Goal: Task Accomplishment & Management: Manage account settings

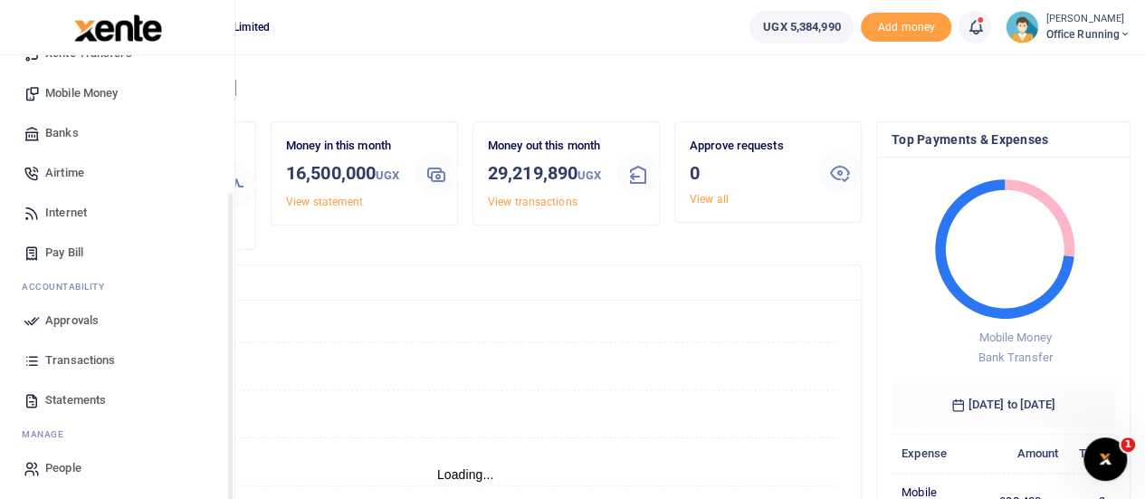
scroll to position [187, 0]
click at [87, 359] on span "Transactions" at bounding box center [80, 358] width 70 height 18
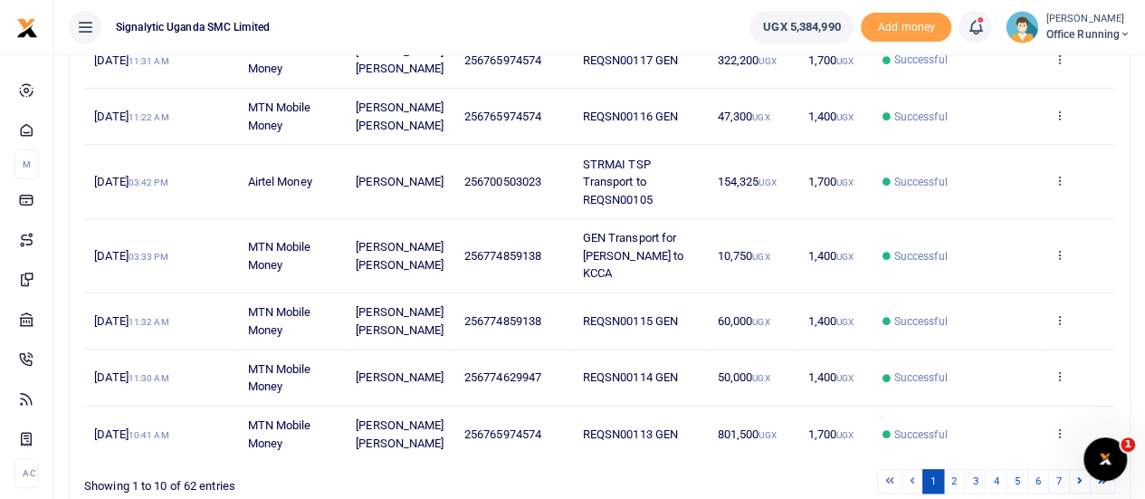
scroll to position [543, 0]
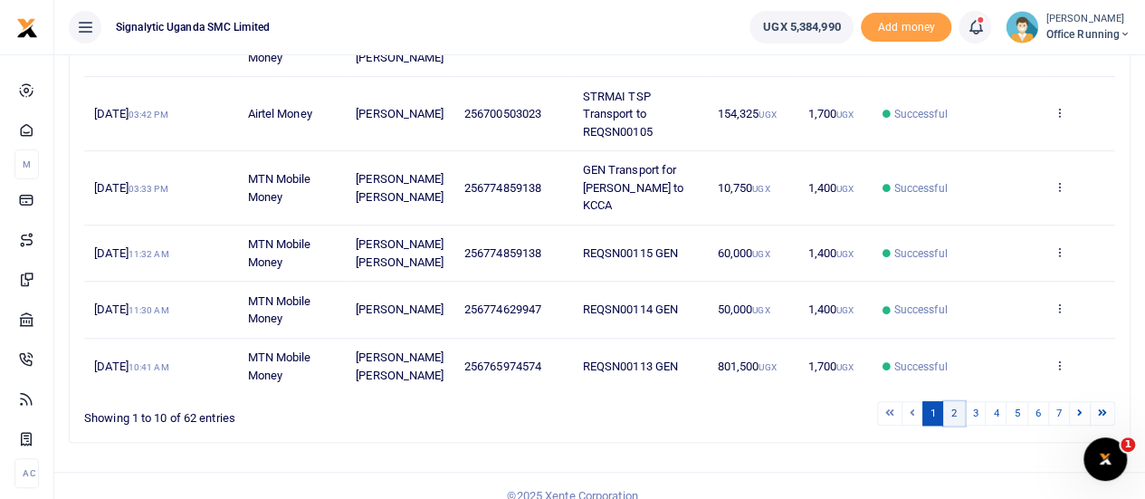
click at [956, 411] on link "2" at bounding box center [955, 413] width 22 height 24
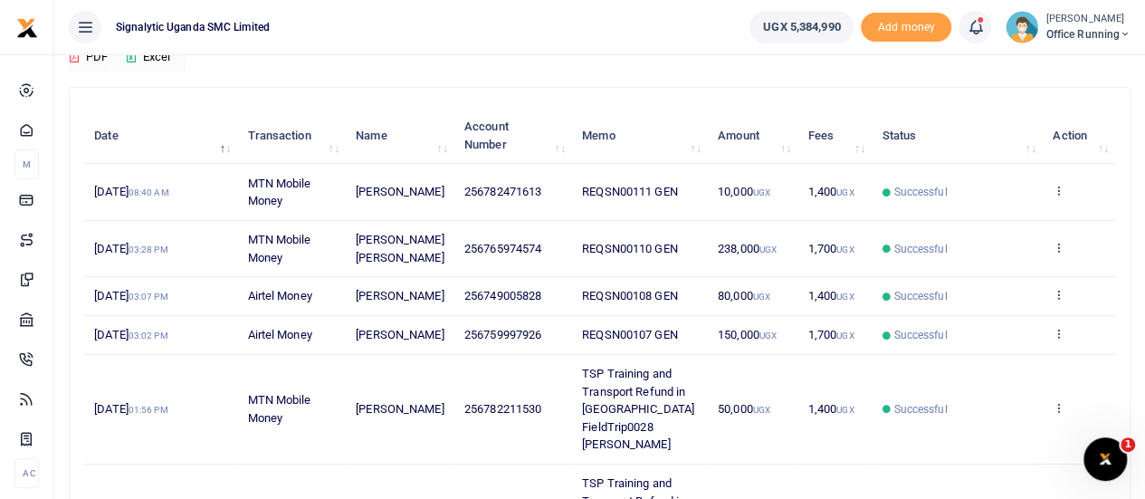
scroll to position [272, 0]
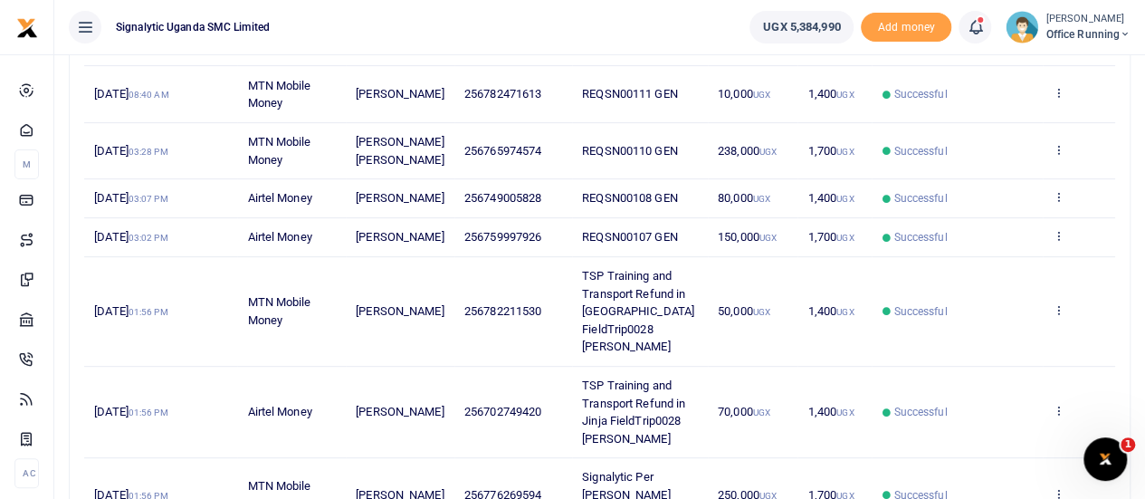
click at [1050, 193] on td "View details Send again" at bounding box center [1079, 198] width 72 height 39
click at [1057, 196] on icon at bounding box center [1059, 196] width 12 height 13
click at [984, 260] on link "Send again" at bounding box center [993, 267] width 143 height 25
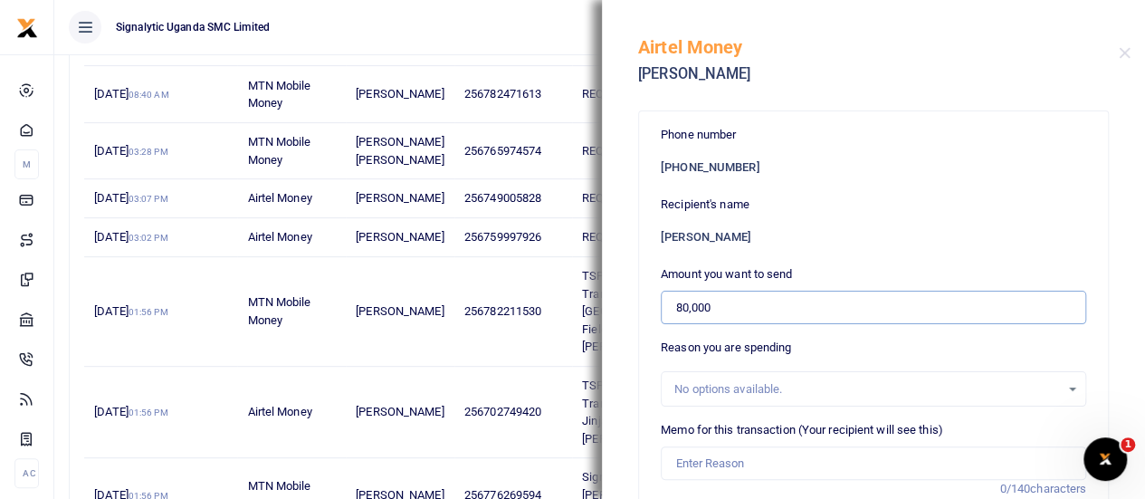
click at [679, 302] on input "80,000" at bounding box center [874, 308] width 426 height 34
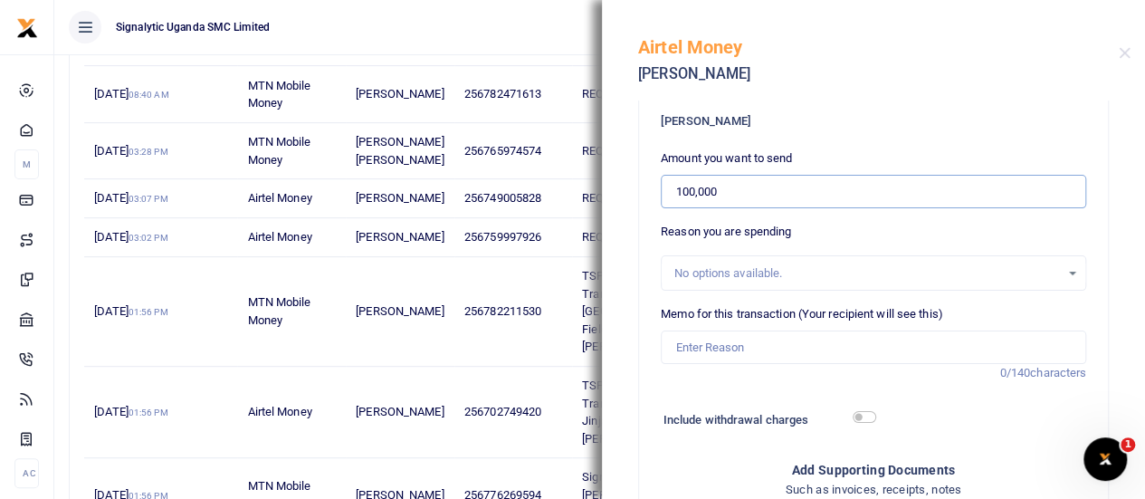
scroll to position [181, 0]
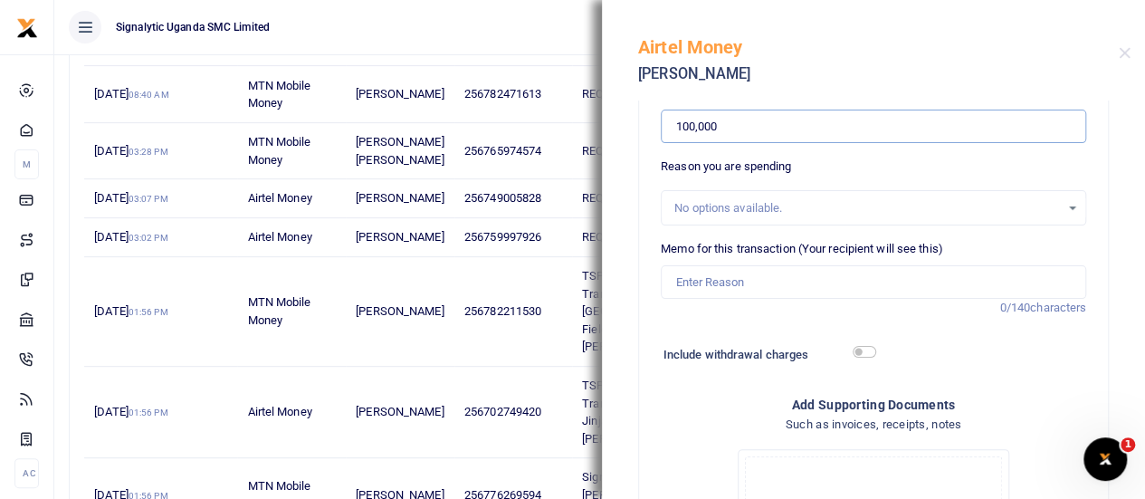
type input "100,000"
click at [773, 285] on input "Memo for this transaction (Your recipient will see this)" at bounding box center [874, 282] width 426 height 34
paste input "REQSN00108"
type input "REQSN00108 GEN"
click at [1083, 390] on div "Phone number +256 749005828 Recipient's name Ivan Ayikobua Amount you want to s…" at bounding box center [873, 361] width 469 height 862
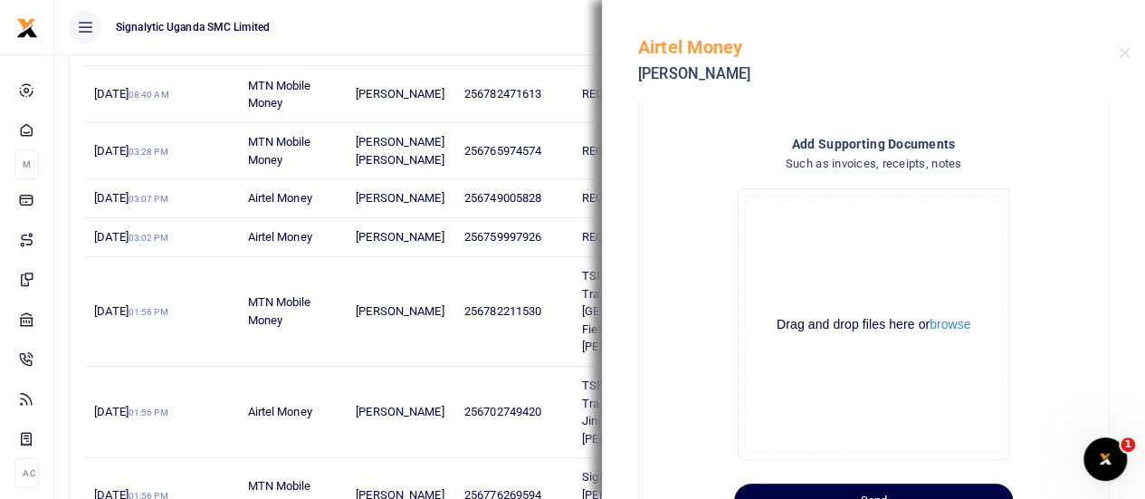
scroll to position [503, 0]
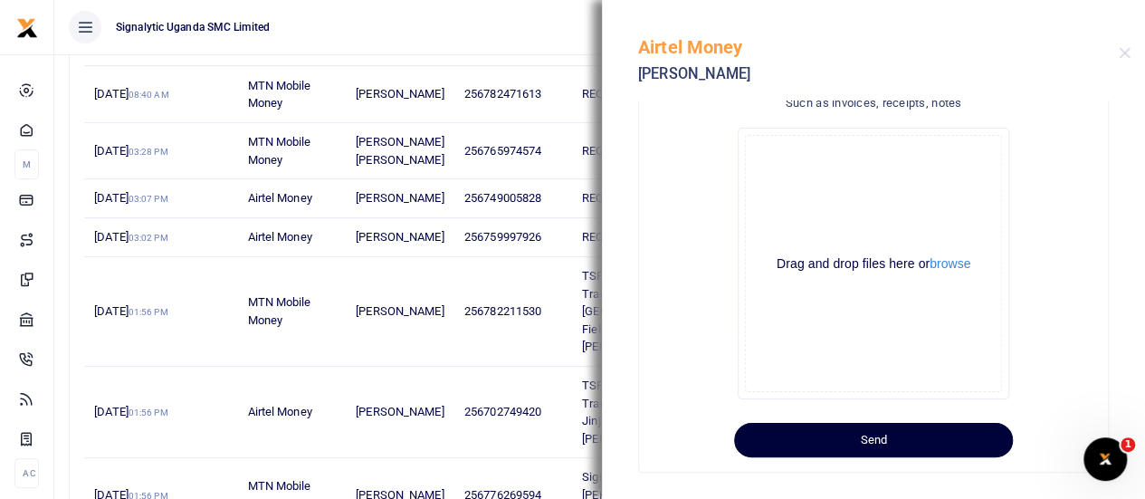
click at [849, 438] on button "Send" at bounding box center [873, 440] width 279 height 34
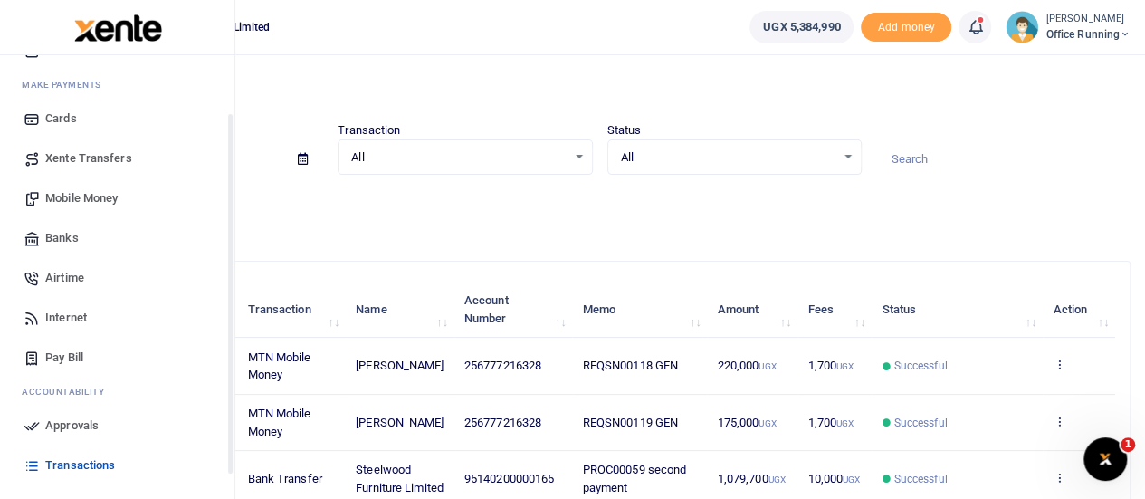
scroll to position [187, 0]
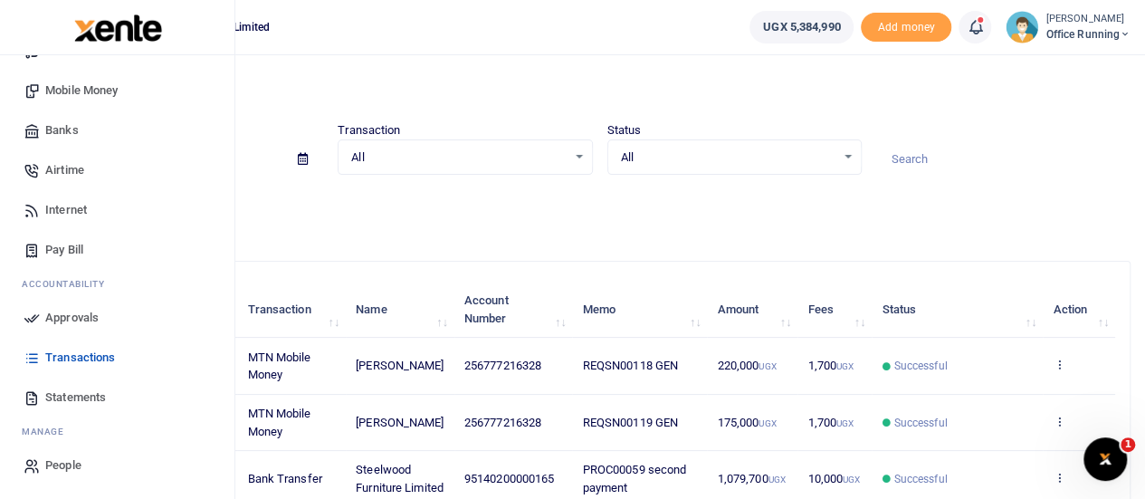
click at [93, 321] on span "Approvals" at bounding box center [71, 318] width 53 height 18
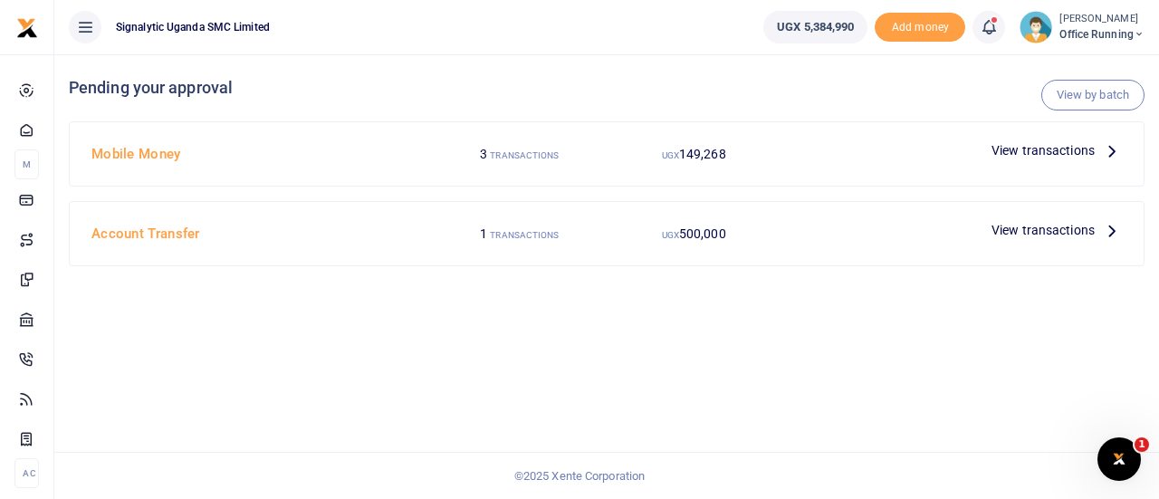
click at [1032, 146] on span "View transactions" at bounding box center [1043, 150] width 103 height 20
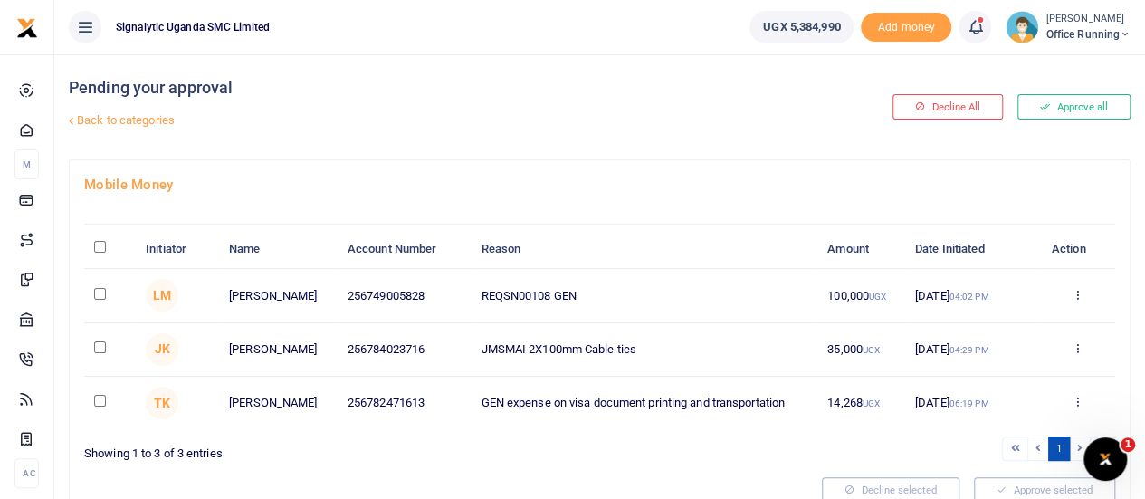
click at [1097, 287] on div "Approve Decline Details" at bounding box center [1078, 296] width 56 height 18
click at [1079, 291] on icon at bounding box center [1077, 294] width 12 height 13
click at [1016, 317] on link "Approve" at bounding box center [1010, 324] width 143 height 25
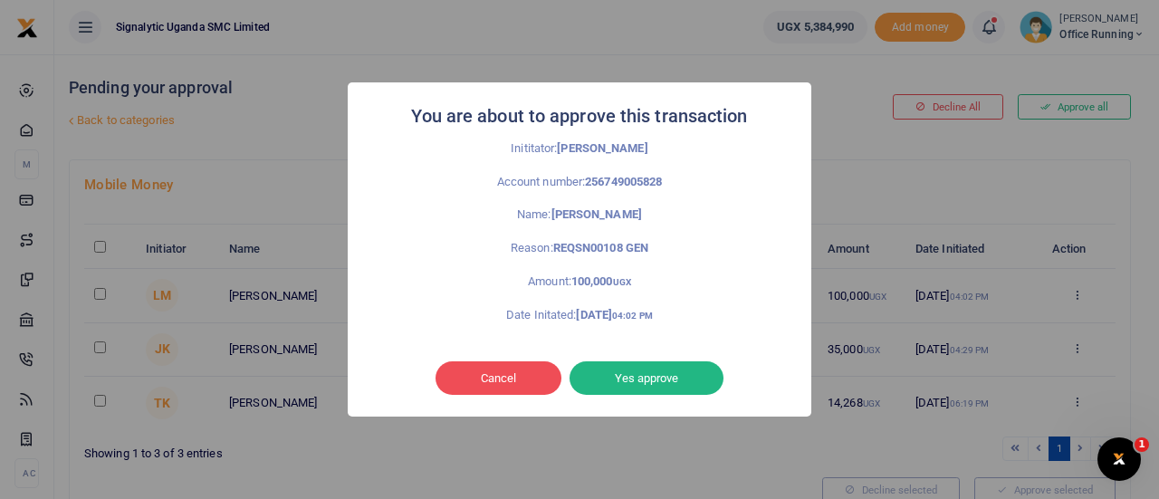
click at [653, 372] on button "Yes approve" at bounding box center [647, 378] width 154 height 34
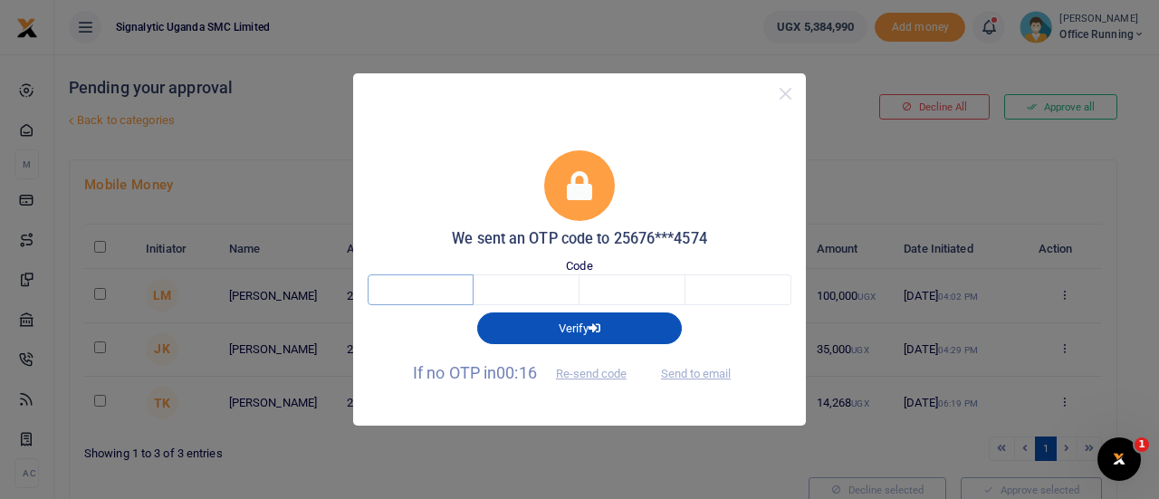
click at [428, 302] on input "text" at bounding box center [421, 289] width 106 height 31
type input "7"
type input "6"
type input "5"
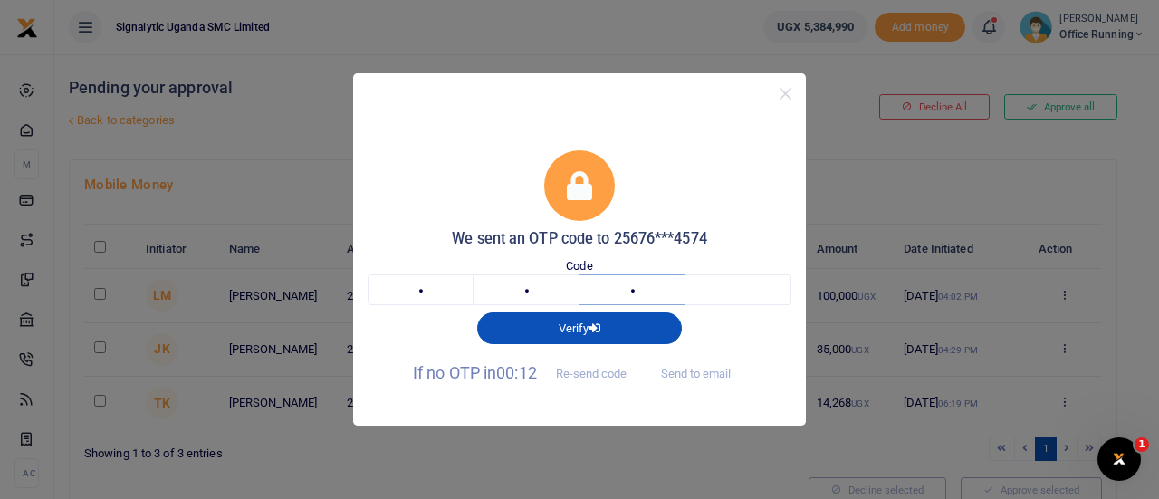
type input "5"
type input "6"
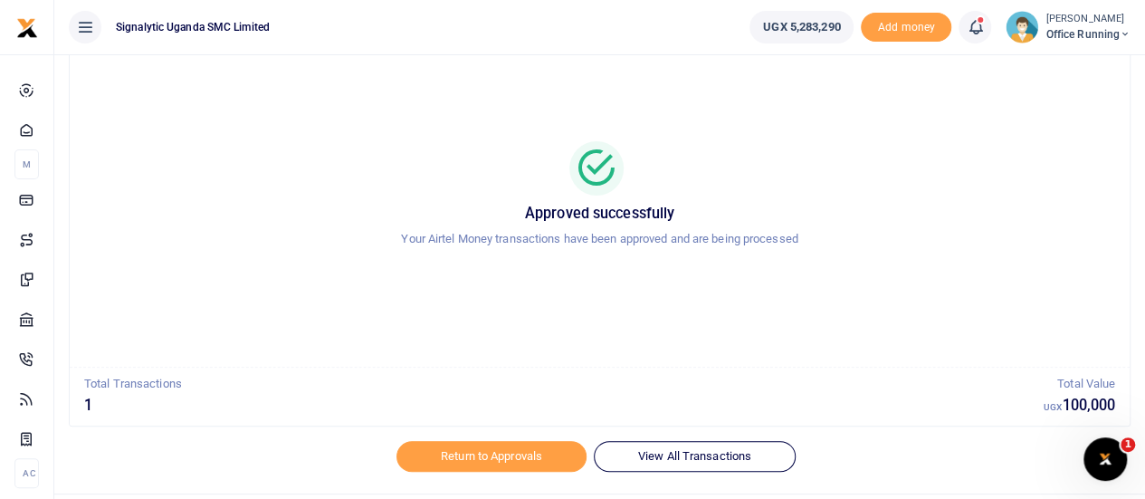
scroll to position [104, 0]
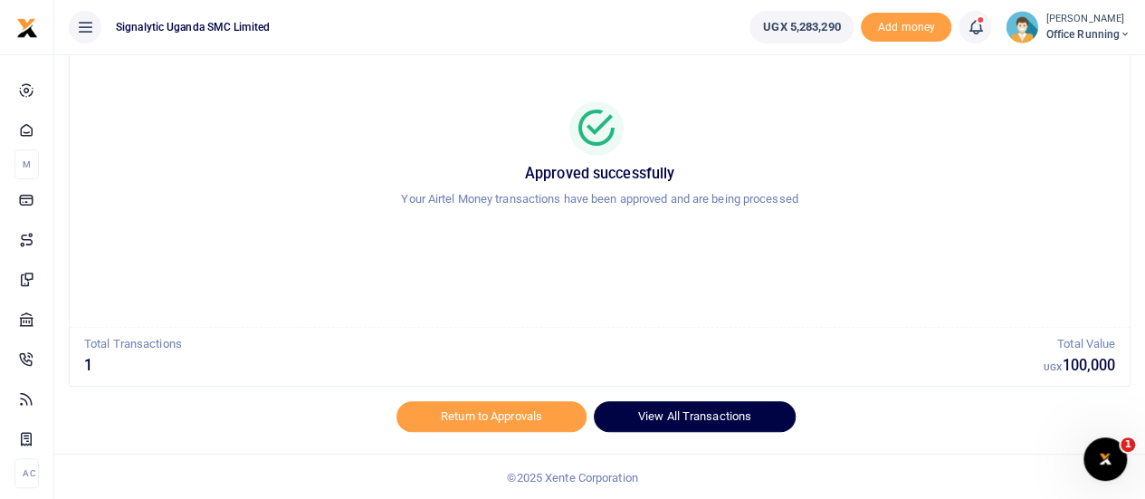
click at [684, 405] on link "View All Transactions" at bounding box center [695, 416] width 202 height 31
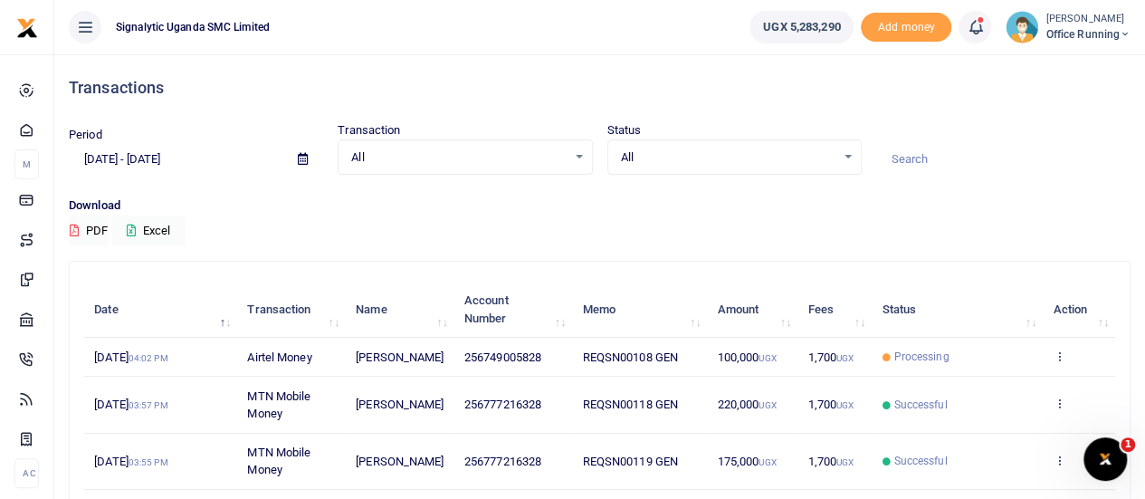
click at [1067, 350] on td "View details Send again" at bounding box center [1079, 357] width 72 height 39
click at [1063, 356] on icon at bounding box center [1059, 356] width 12 height 13
click at [1030, 374] on link "View details" at bounding box center [993, 386] width 143 height 25
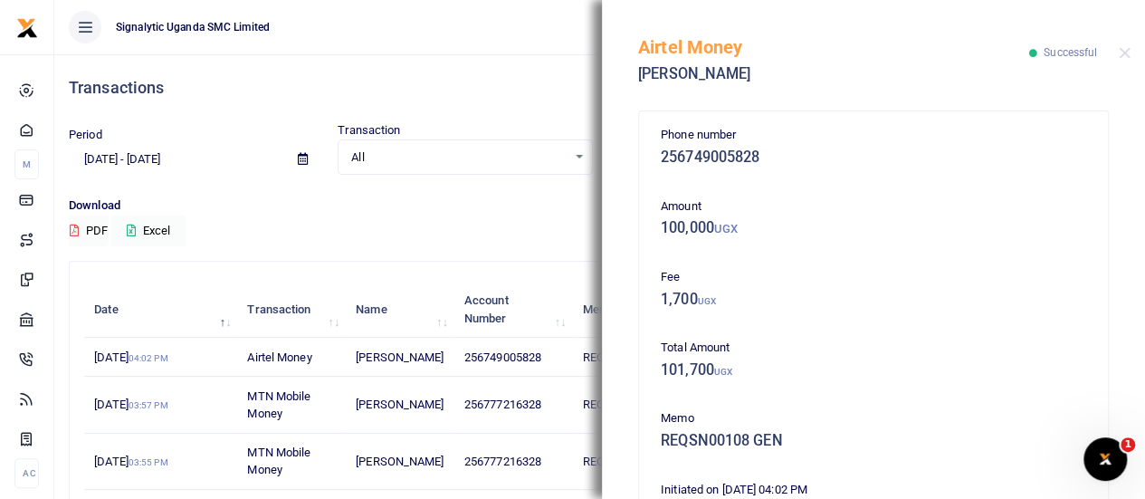
click at [481, 196] on p "Download" at bounding box center [600, 205] width 1062 height 19
click at [1128, 43] on div "Airtel Money Ivan Ayikobua Successful" at bounding box center [873, 50] width 543 height 101
click at [1108, 60] on div "Airtel Money Ivan Ayikobua Successful" at bounding box center [873, 50] width 543 height 101
click at [1130, 52] on div "Airtel Money Ivan Ayikobua Successful" at bounding box center [873, 50] width 543 height 101
click at [1109, 59] on div "Airtel Money Ivan Ayikobua Successful" at bounding box center [873, 50] width 543 height 101
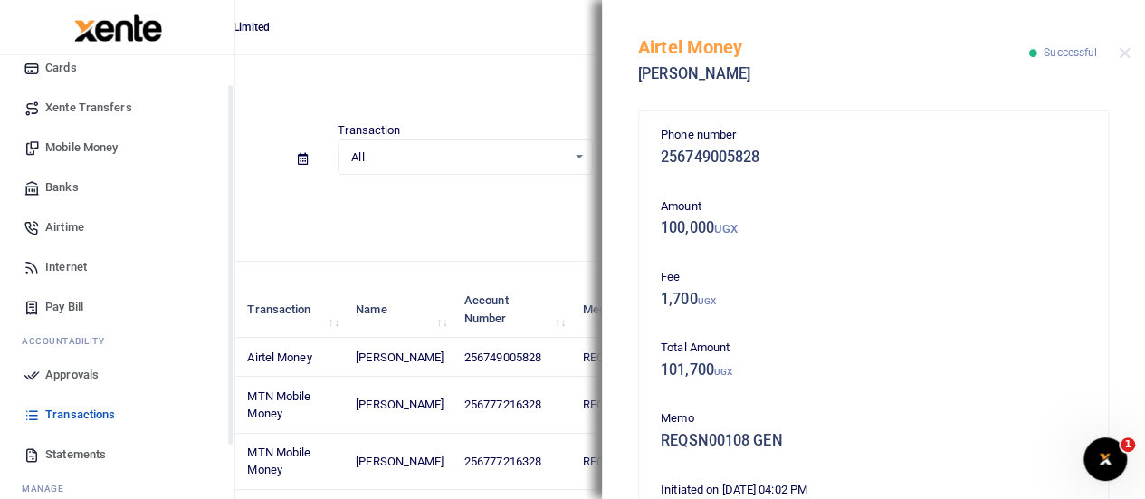
scroll to position [187, 0]
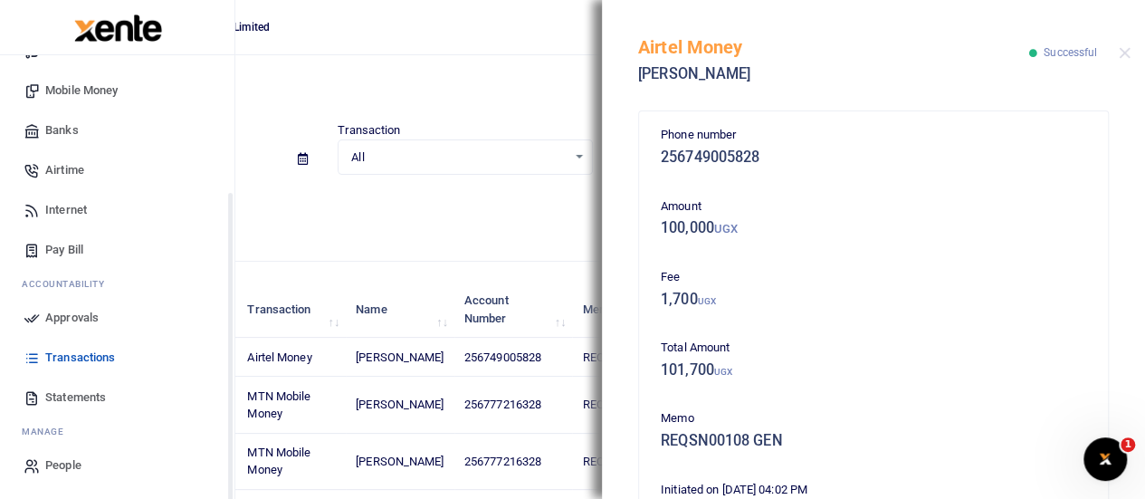
click at [72, 354] on span "Transactions" at bounding box center [80, 358] width 70 height 18
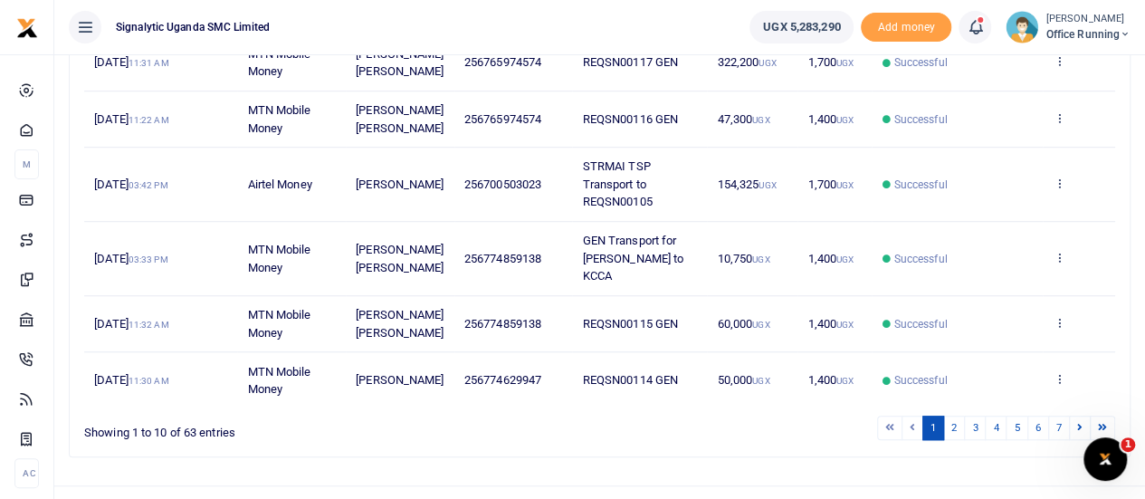
scroll to position [540, 0]
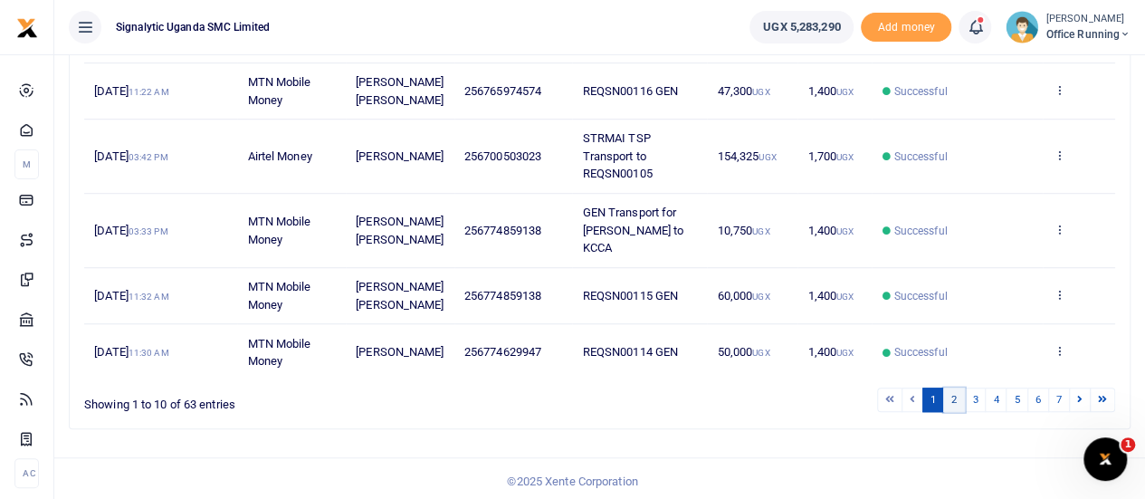
click at [957, 392] on link "2" at bounding box center [955, 400] width 22 height 24
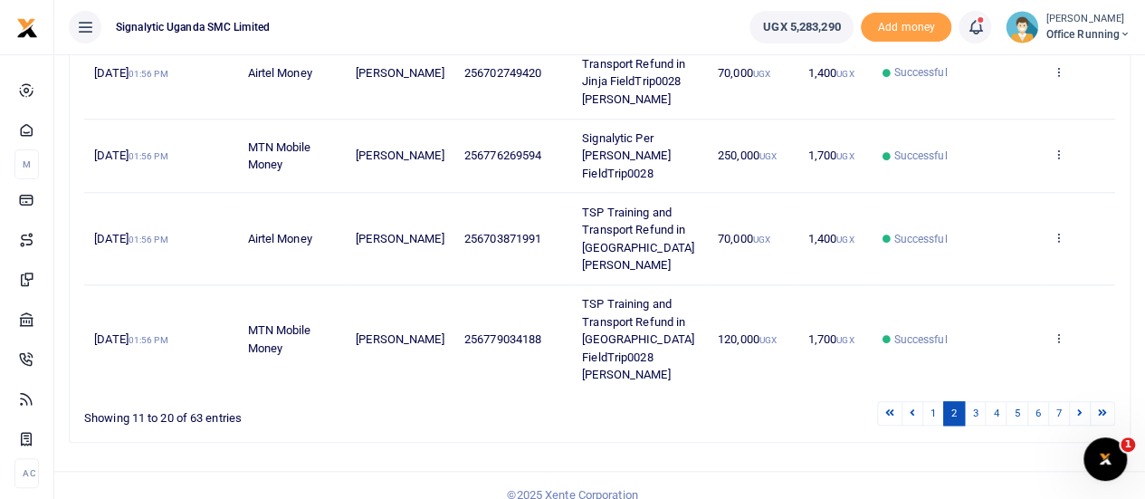
scroll to position [681, 0]
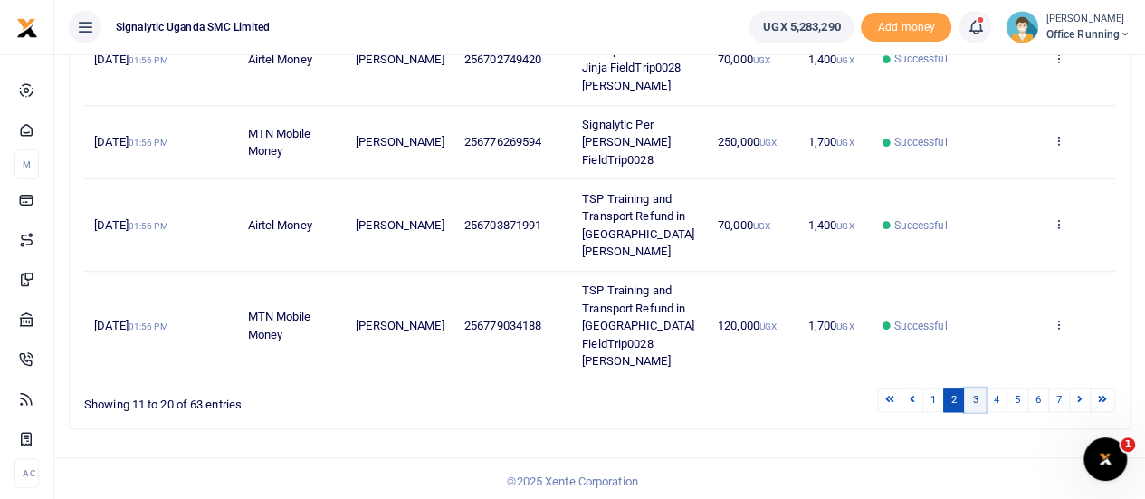
click at [983, 393] on link "3" at bounding box center [975, 400] width 22 height 24
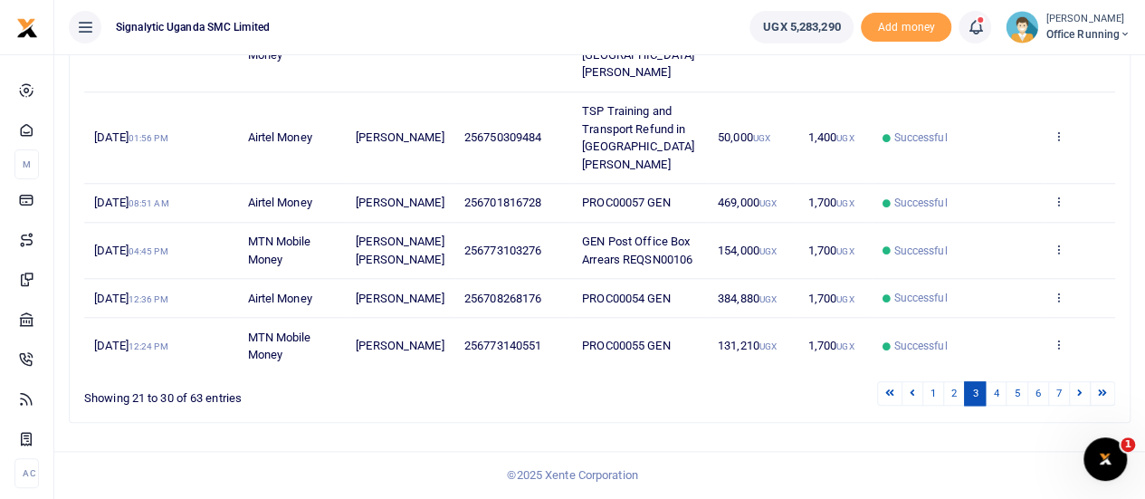
scroll to position [822, 0]
click at [1062, 196] on icon at bounding box center [1059, 201] width 12 height 13
click at [1003, 285] on link "Send again" at bounding box center [993, 297] width 143 height 25
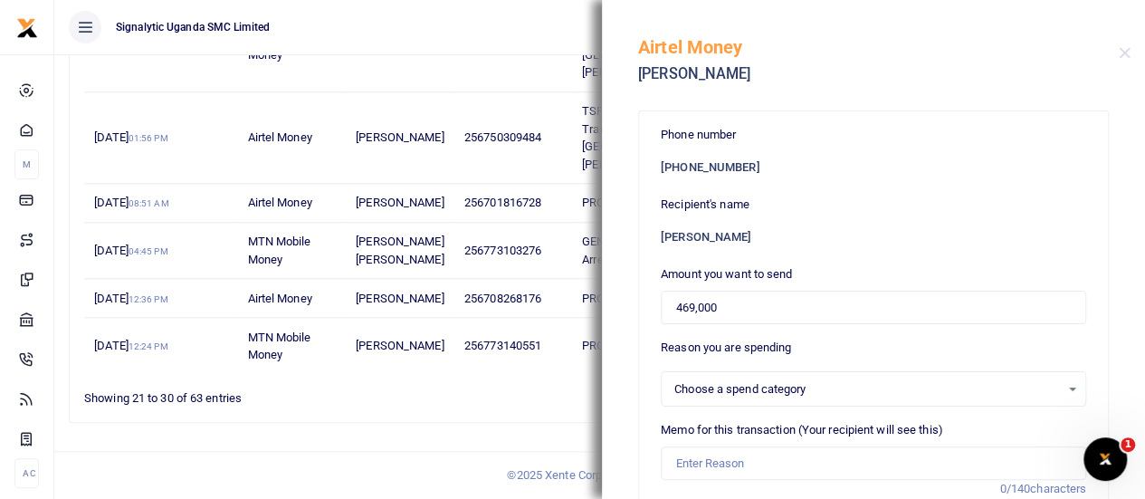
select select
drag, startPoint x: 726, startPoint y: 311, endPoint x: 498, endPoint y: 303, distance: 228.3
type input "201,000"
click at [708, 449] on input "Memo for this transaction (Your recipient will see this)" at bounding box center [874, 463] width 426 height 34
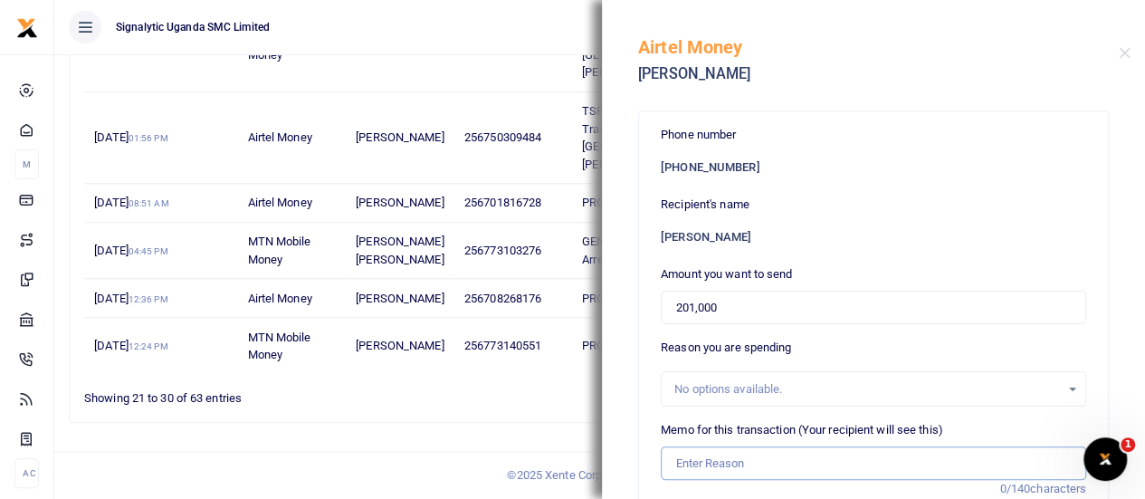
paste input "PROC00057"
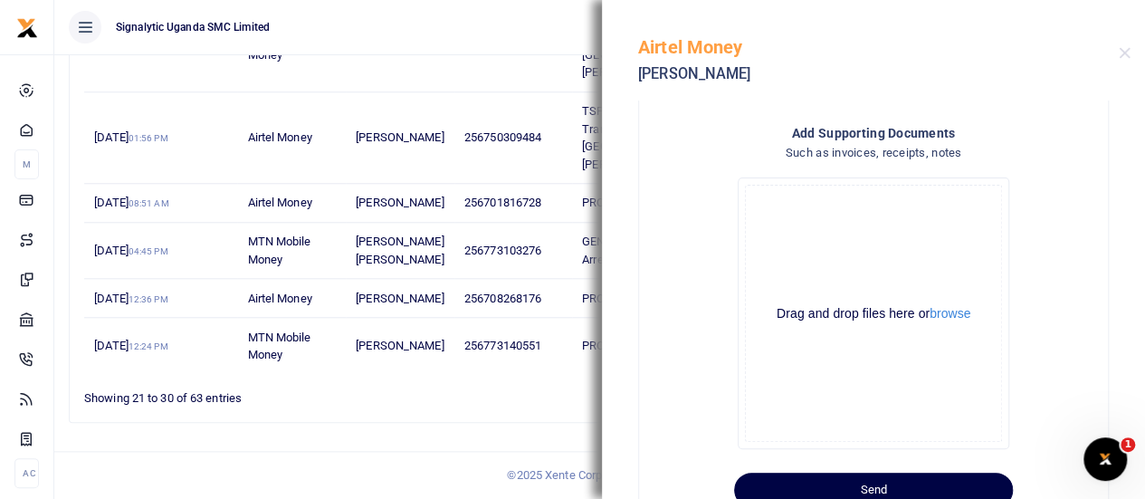
scroll to position [503, 0]
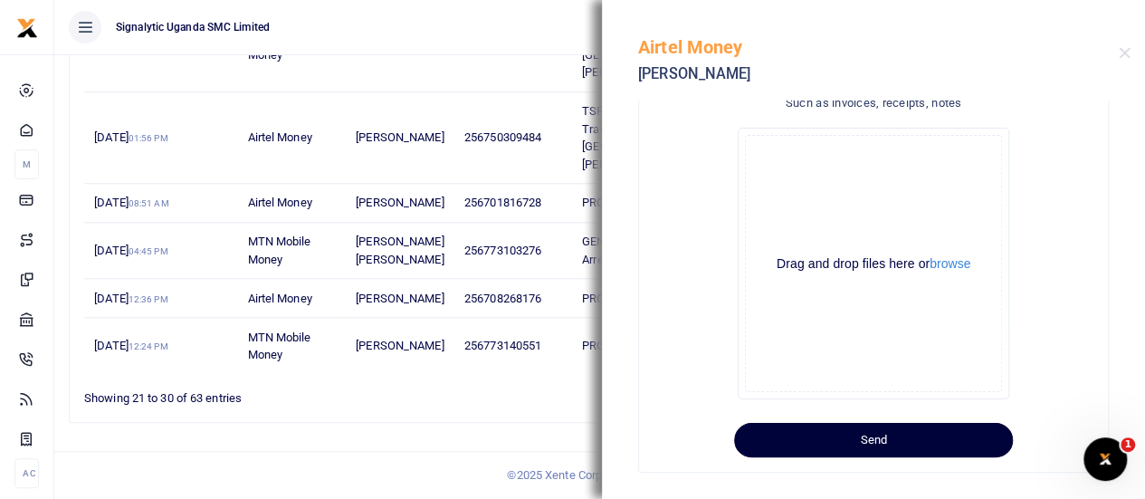
type input "PROC00057 GEN"
click at [878, 441] on button "Send" at bounding box center [873, 440] width 279 height 34
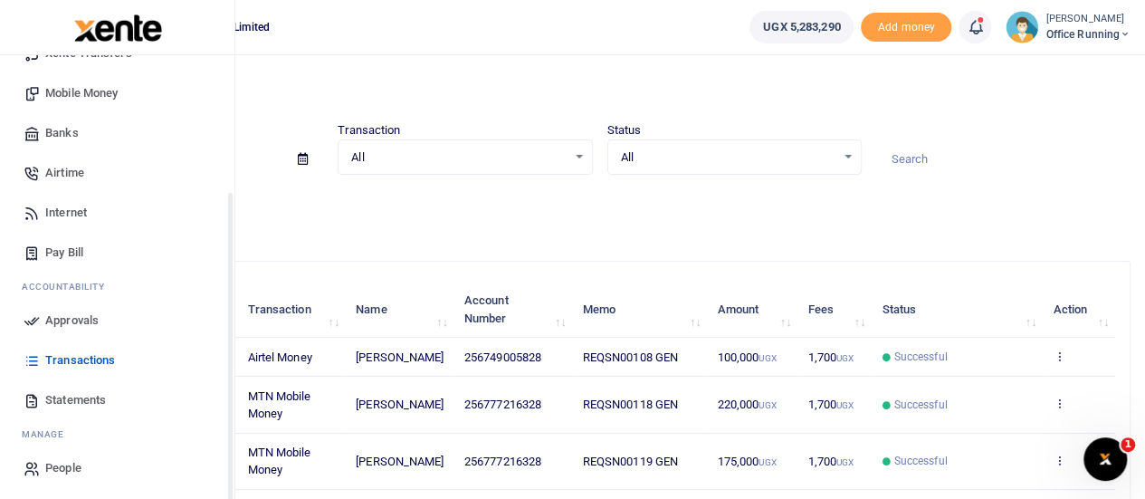
scroll to position [187, 0]
click at [60, 320] on span "Approvals" at bounding box center [71, 318] width 53 height 18
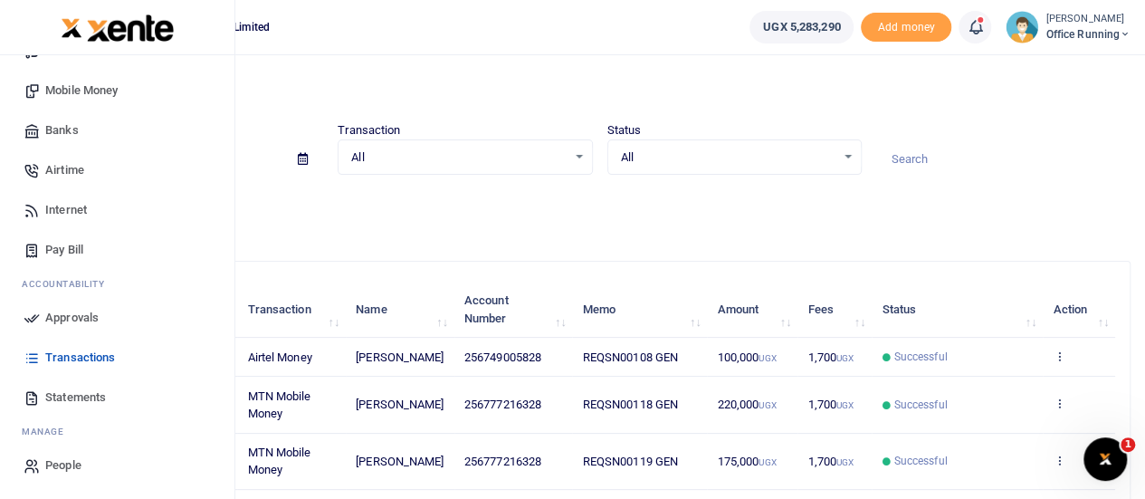
scroll to position [159, 0]
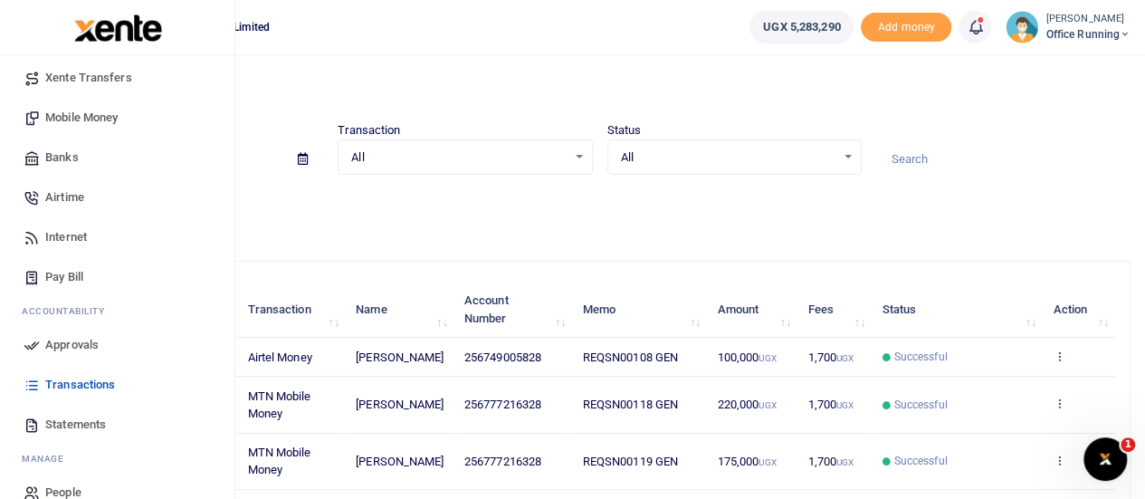
click at [58, 342] on span "Approvals" at bounding box center [71, 345] width 53 height 18
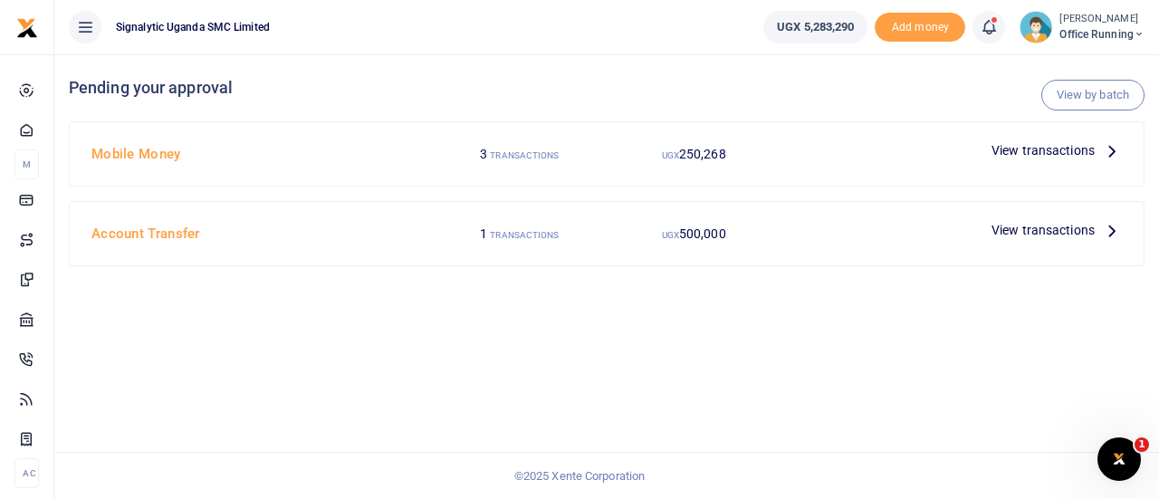
click at [1064, 140] on span "View transactions" at bounding box center [1043, 150] width 103 height 20
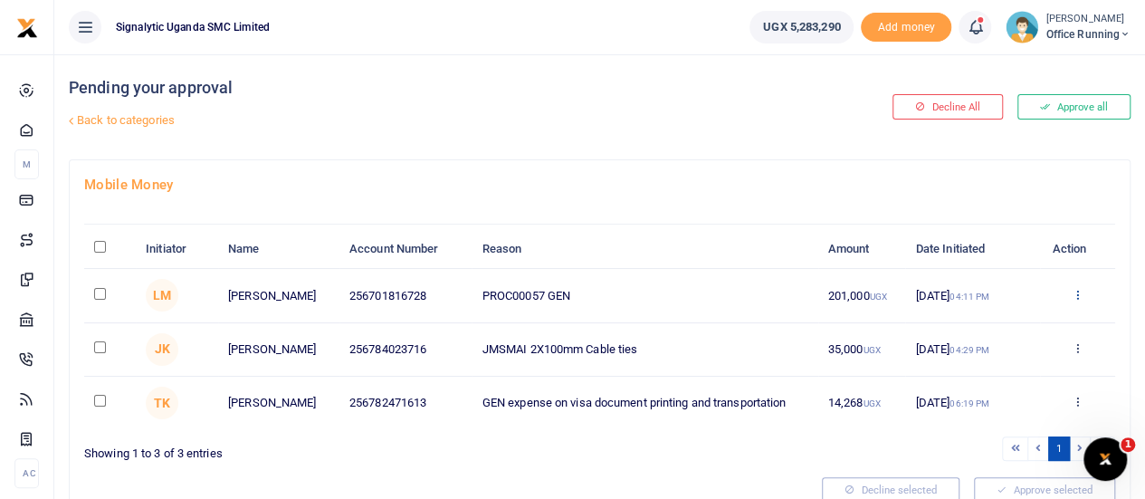
click at [1081, 292] on icon at bounding box center [1078, 294] width 12 height 13
click at [1029, 318] on link "Approve" at bounding box center [1011, 324] width 143 height 25
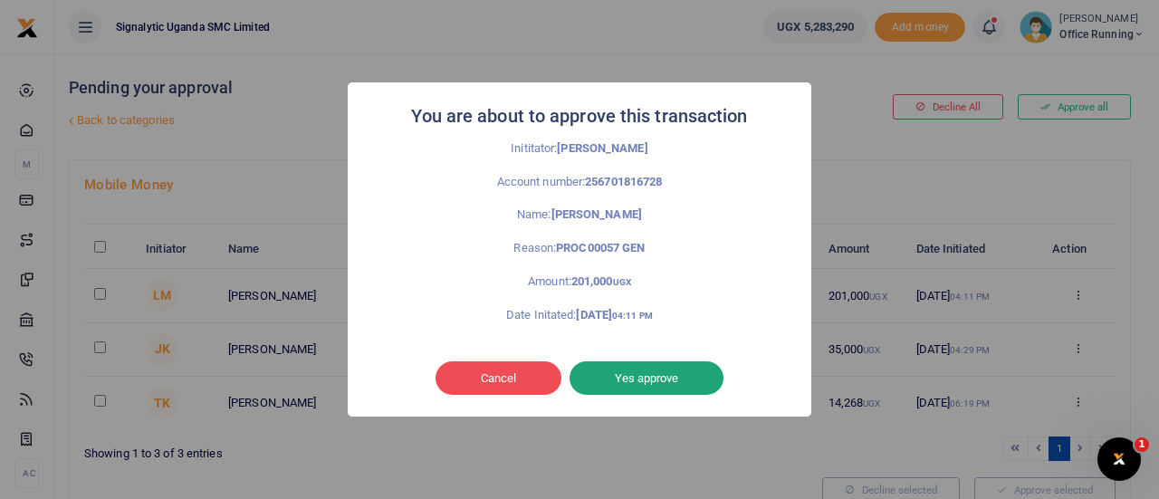
click at [654, 372] on button "Yes approve" at bounding box center [647, 378] width 154 height 34
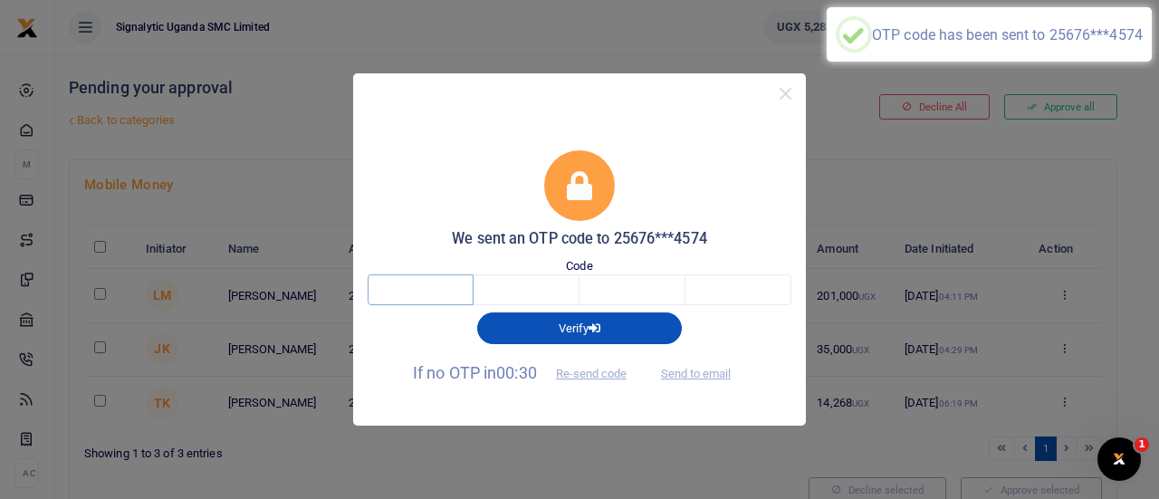
click at [402, 291] on input "text" at bounding box center [421, 289] width 106 height 31
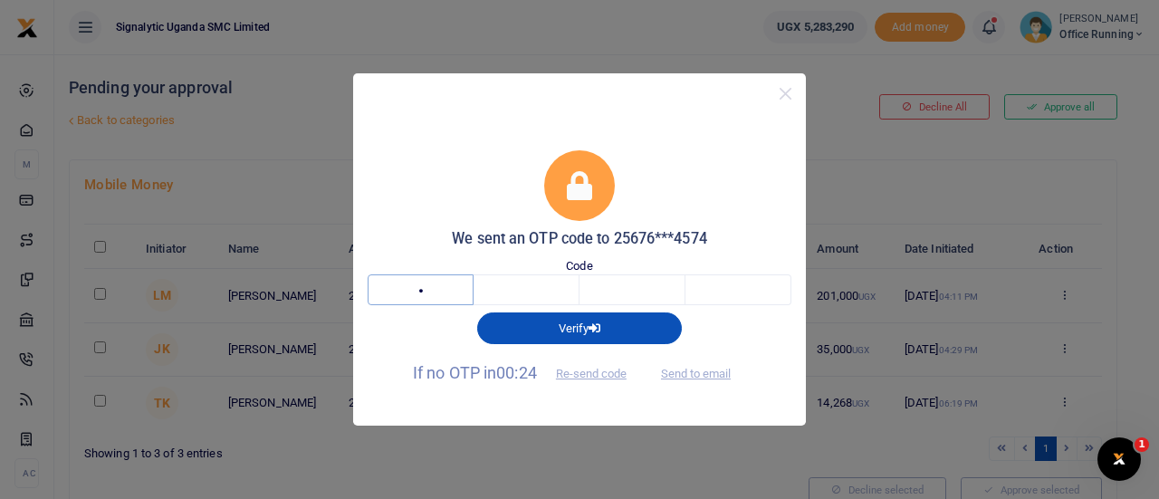
type input "0"
type input "2"
type input "1"
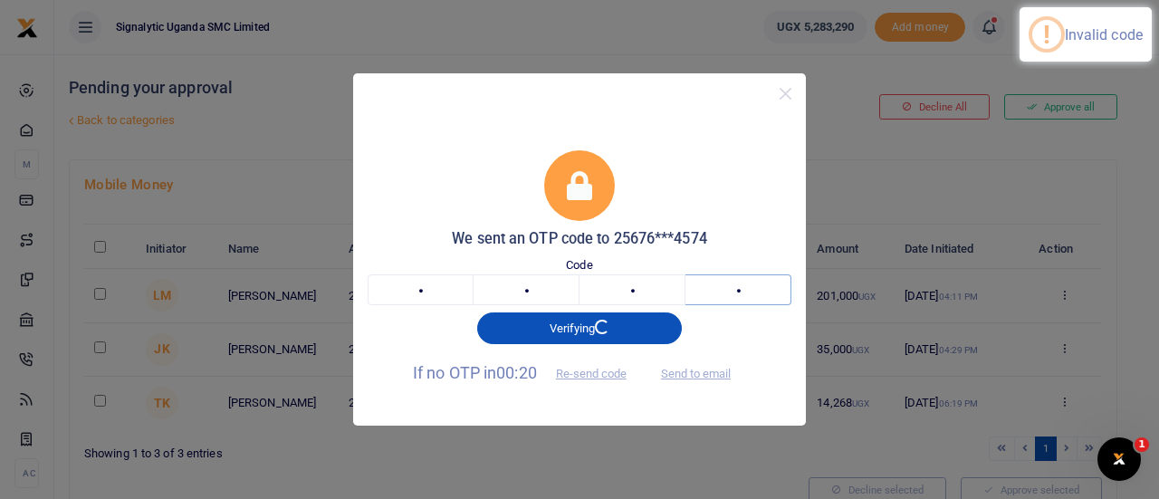
type input "4"
click at [426, 289] on input "0" at bounding box center [421, 289] width 106 height 31
type input "9"
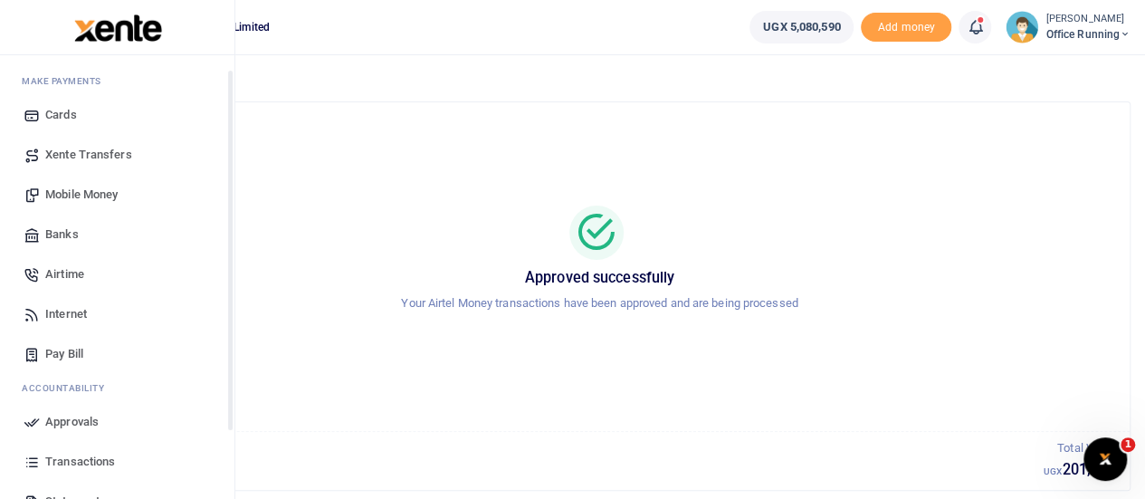
scroll to position [187, 0]
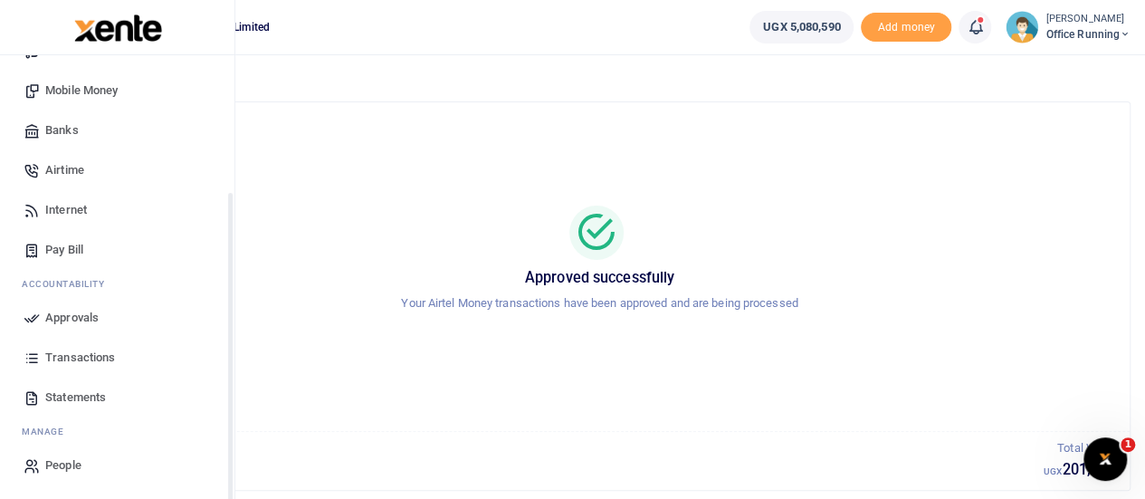
click at [94, 350] on span "Transactions" at bounding box center [80, 358] width 70 height 18
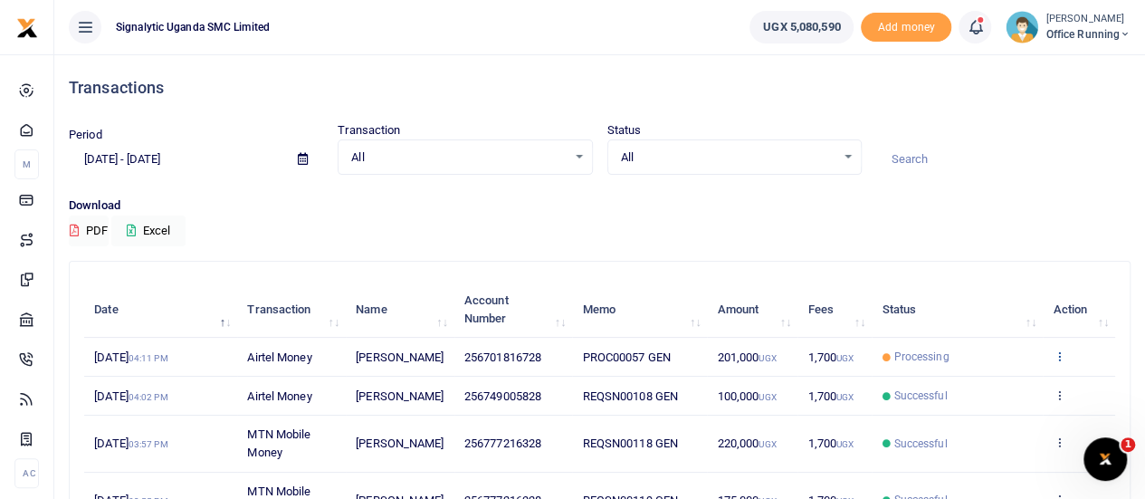
click at [1061, 362] on icon at bounding box center [1059, 356] width 12 height 13
click at [1019, 388] on link "View details" at bounding box center [993, 395] width 143 height 25
click at [1052, 356] on td "View details Send again" at bounding box center [1079, 357] width 72 height 39
click at [1061, 361] on icon at bounding box center [1059, 356] width 12 height 13
click at [1019, 387] on link "View details" at bounding box center [993, 395] width 143 height 25
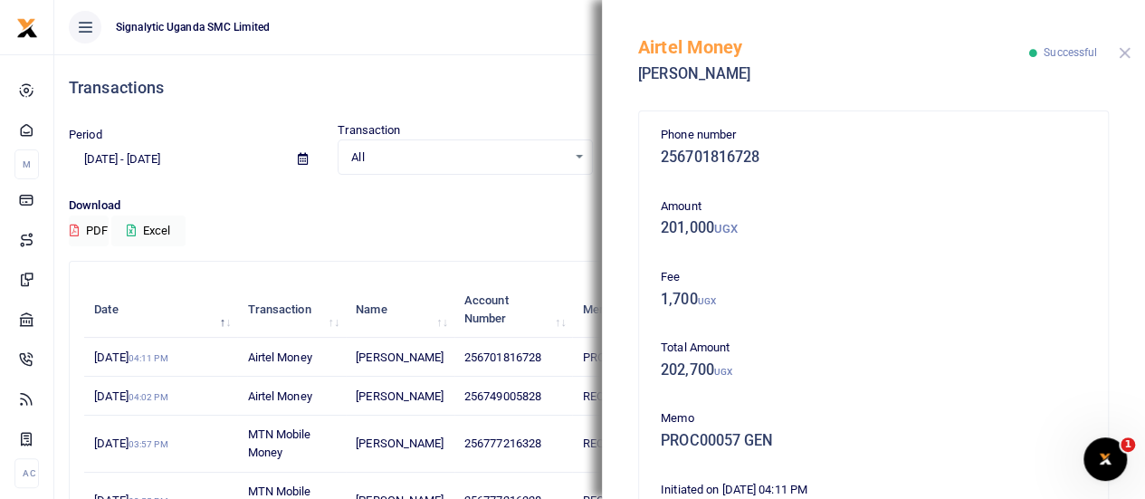
click at [1125, 49] on button "Close" at bounding box center [1125, 53] width 12 height 12
